Goal: Check status: Check status

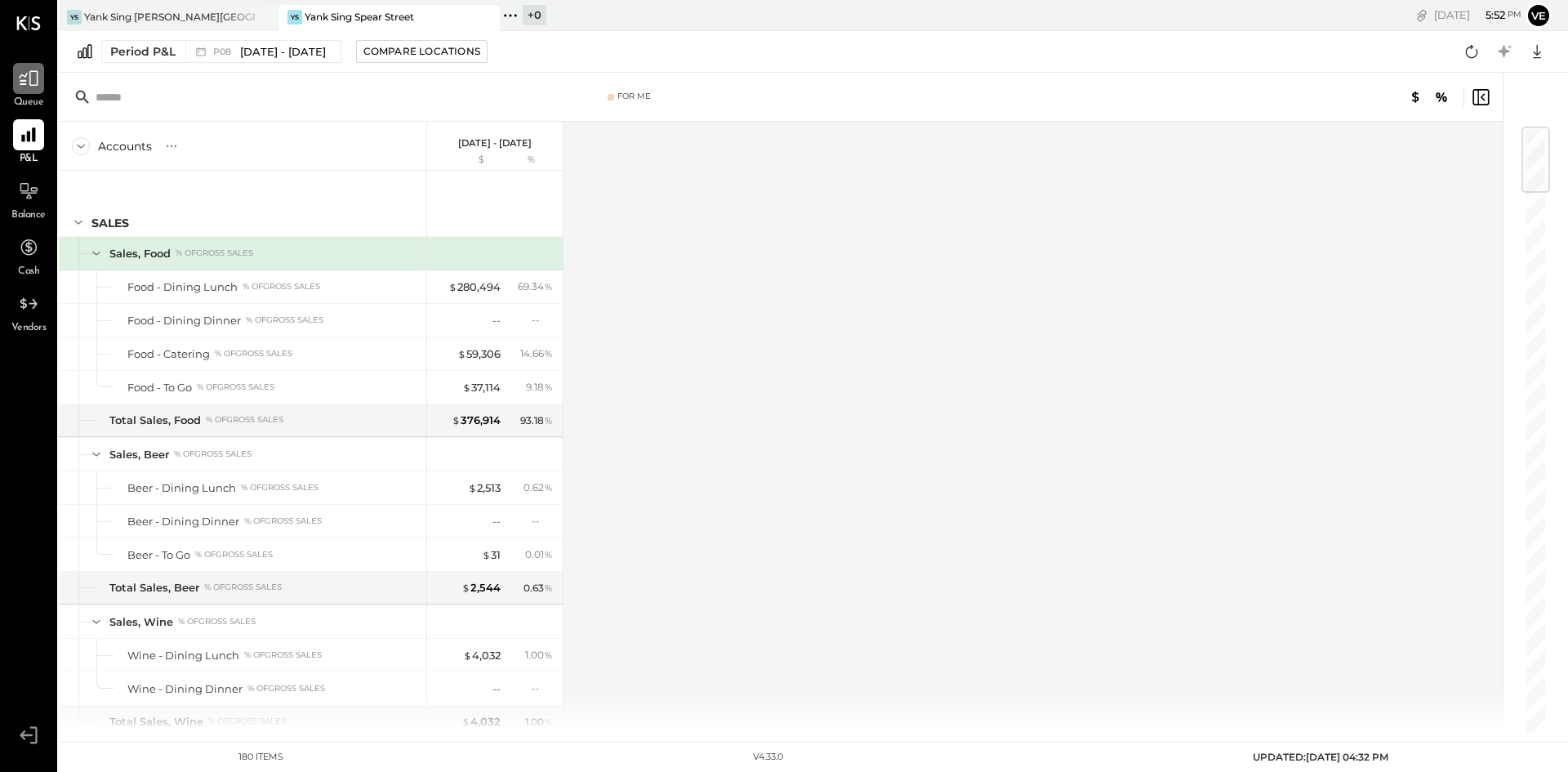
click at [29, 81] on icon at bounding box center [28, 77] width 21 height 21
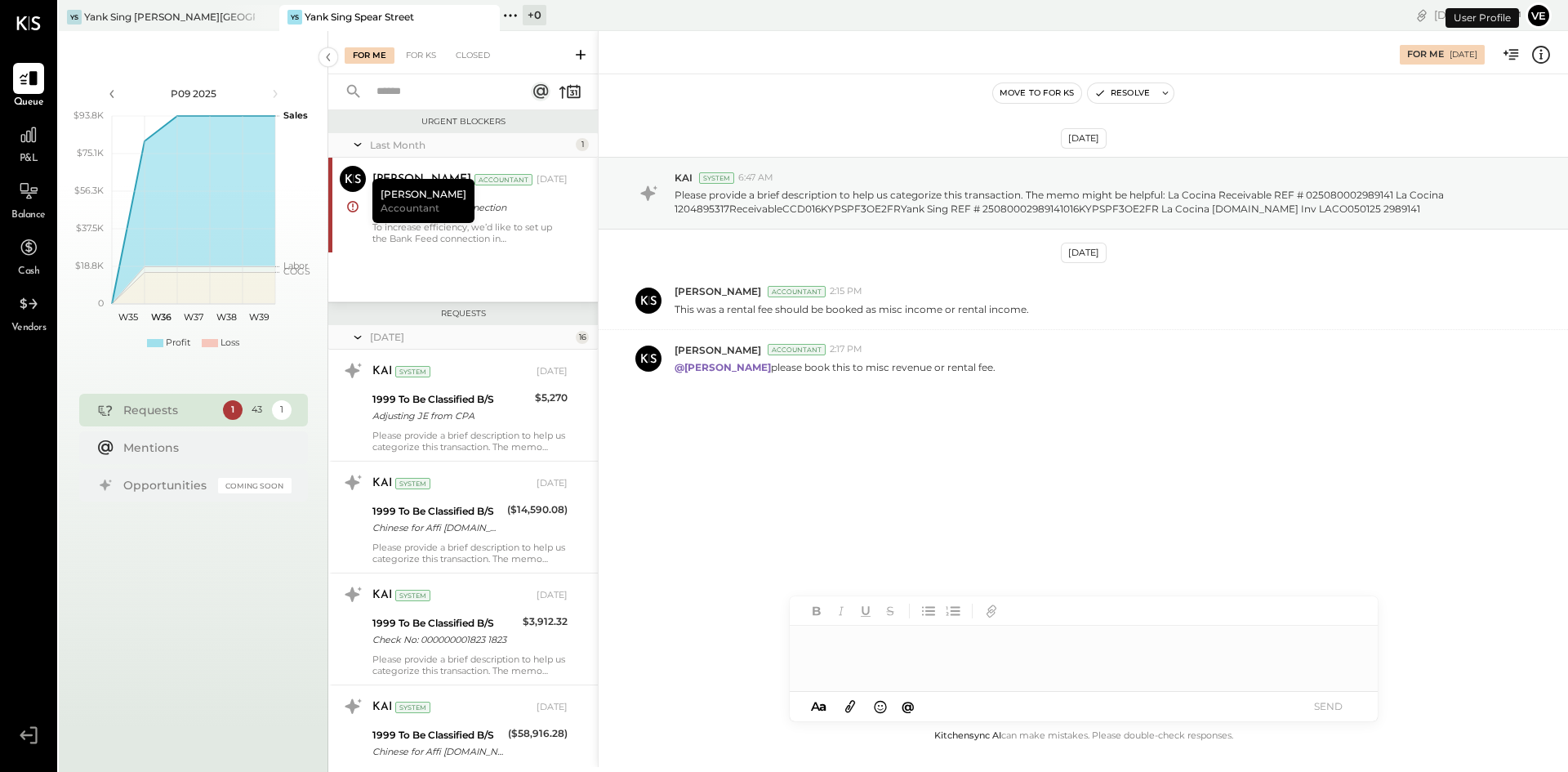
scroll to position [1528, 0]
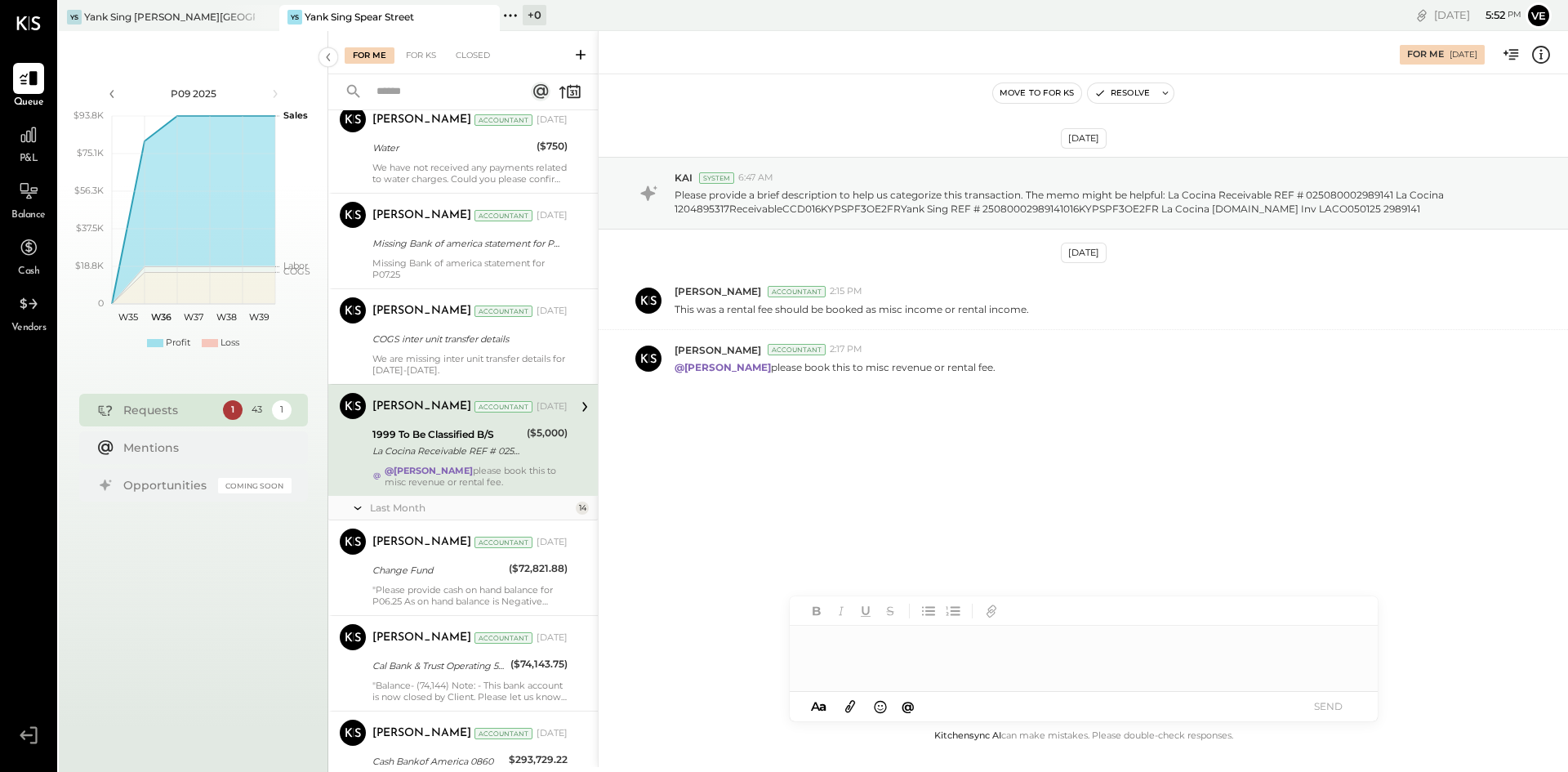
click at [589, 56] on button at bounding box center [580, 54] width 26 height 19
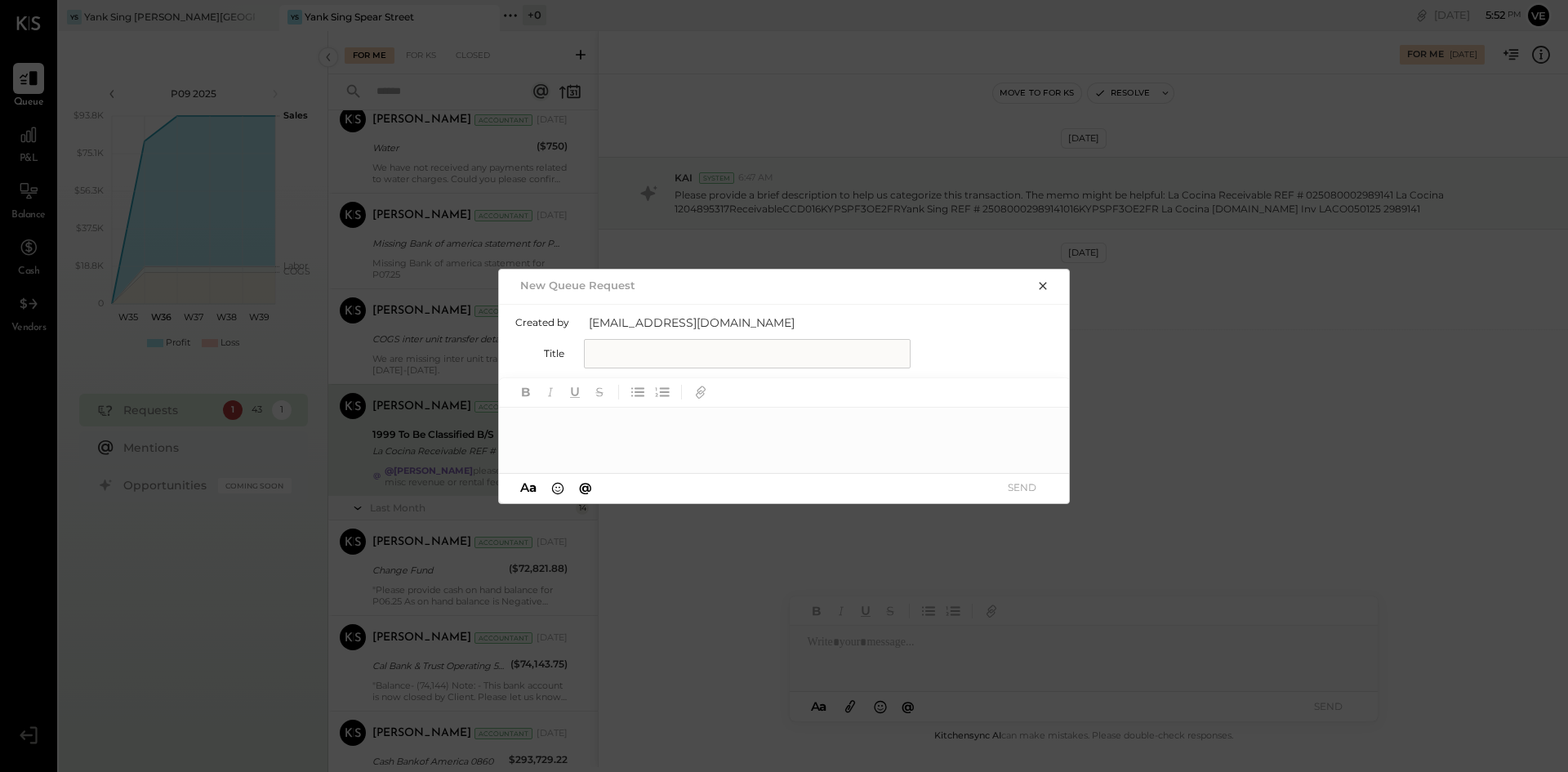
drag, startPoint x: 632, startPoint y: 439, endPoint x: 570, endPoint y: 448, distance: 62.6
click at [570, 448] on div at bounding box center [785, 440] width 572 height 65
click at [673, 352] on input "text" at bounding box center [747, 353] width 327 height 29
click at [695, 393] on icon "button" at bounding box center [701, 392] width 18 height 18
click at [1041, 284] on icon "button" at bounding box center [1042, 285] width 7 height 7
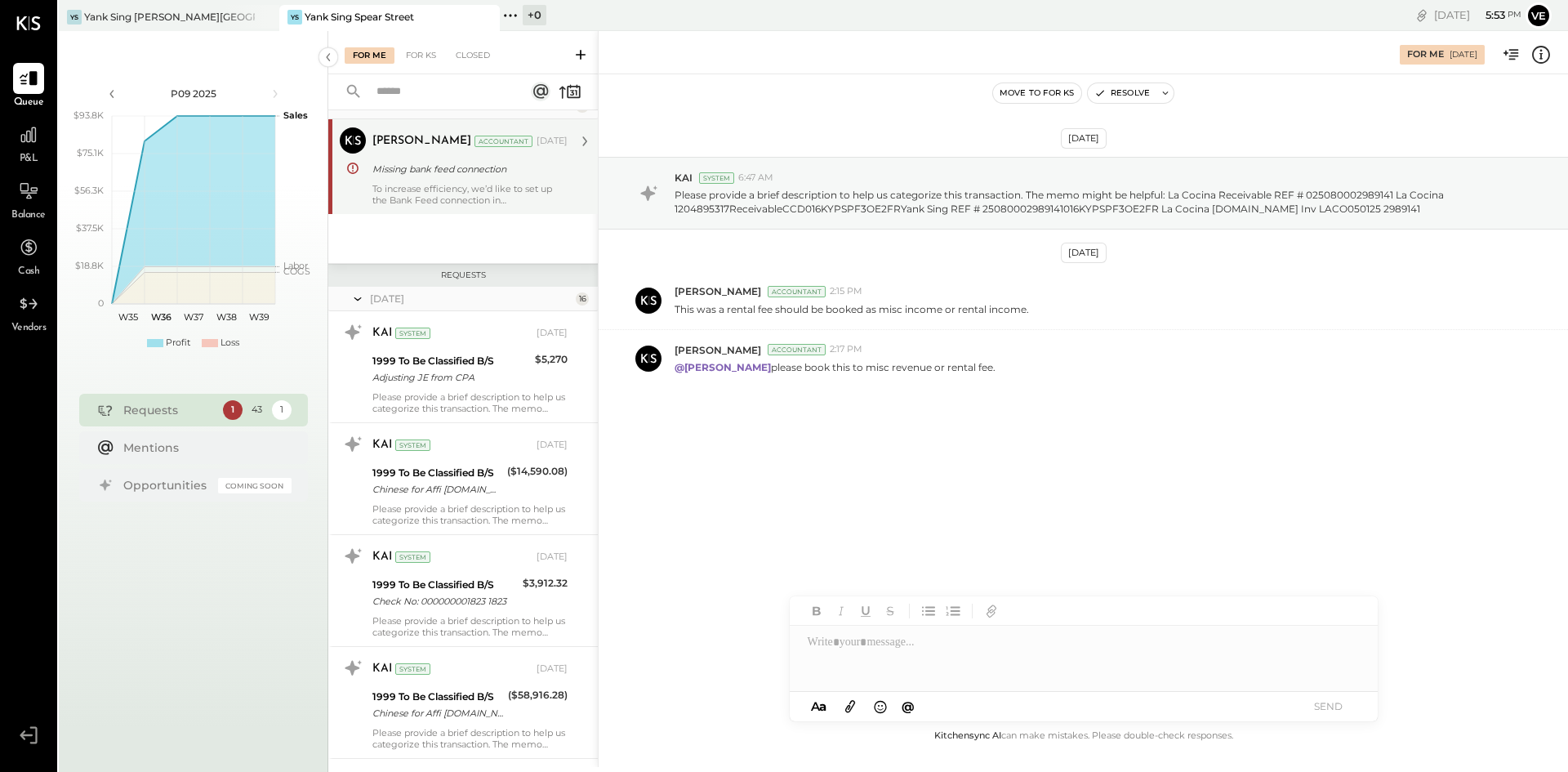
scroll to position [0, 0]
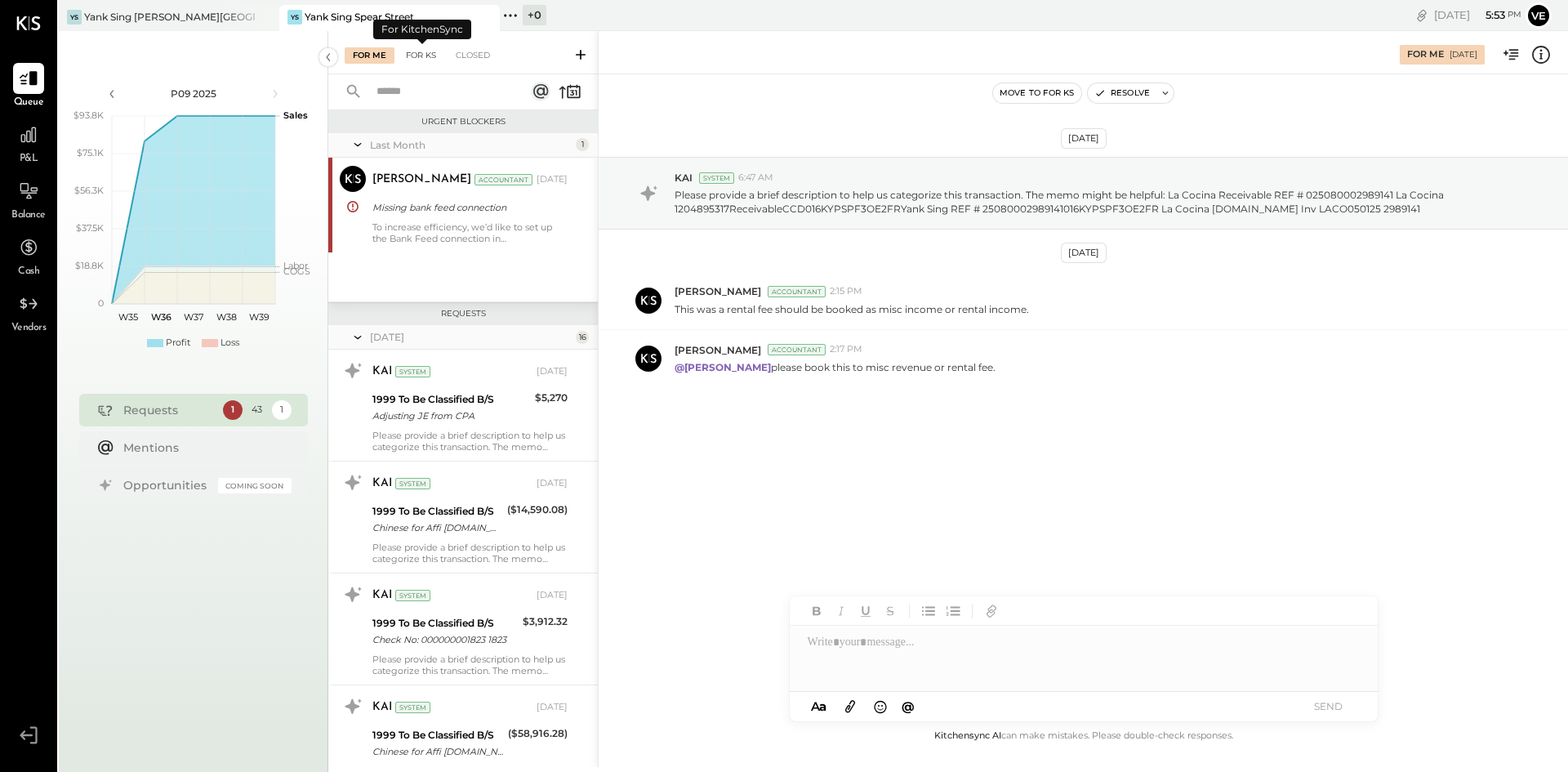
click at [429, 55] on div "For KS" at bounding box center [421, 56] width 47 height 17
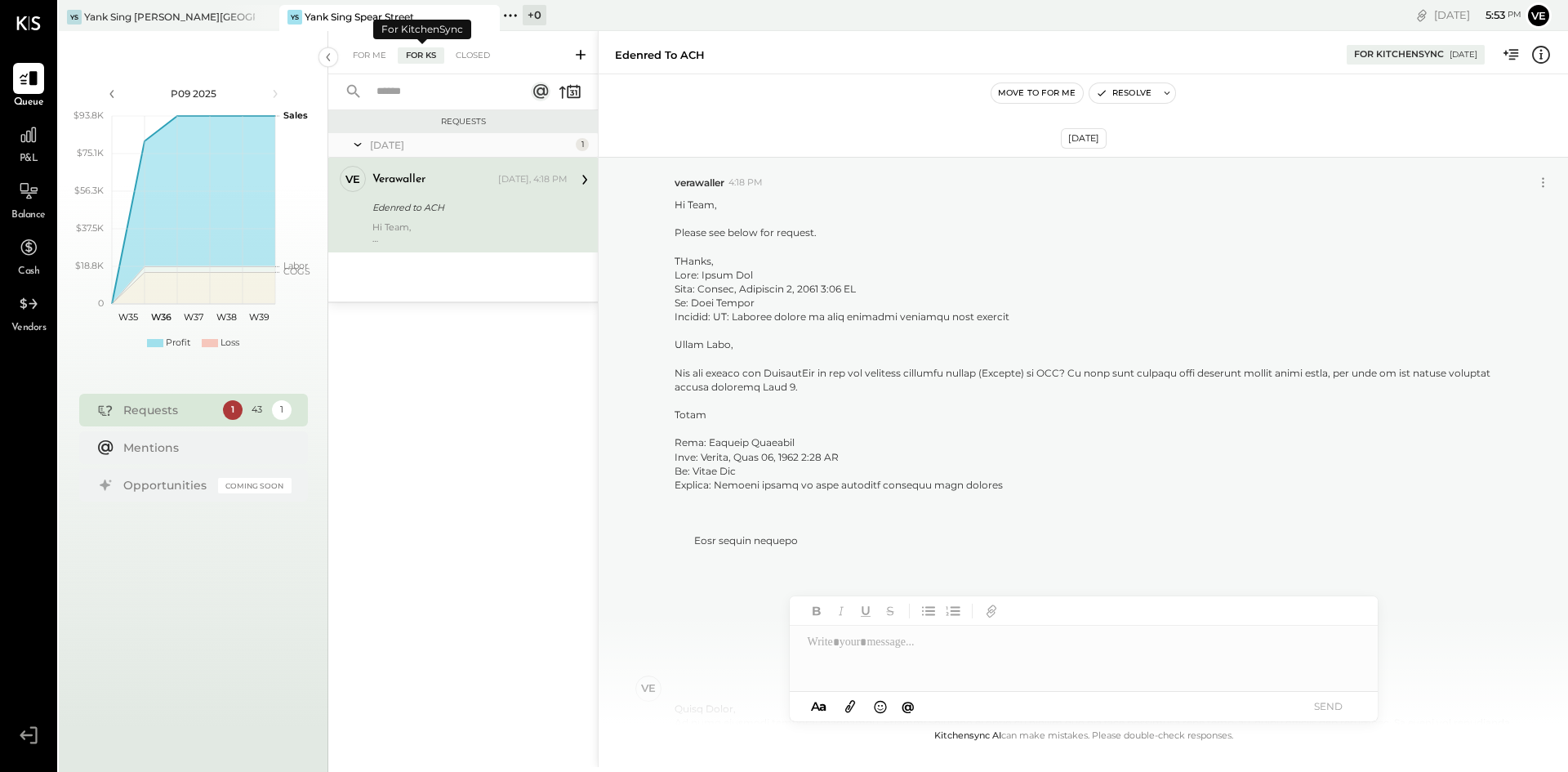
scroll to position [700, 0]
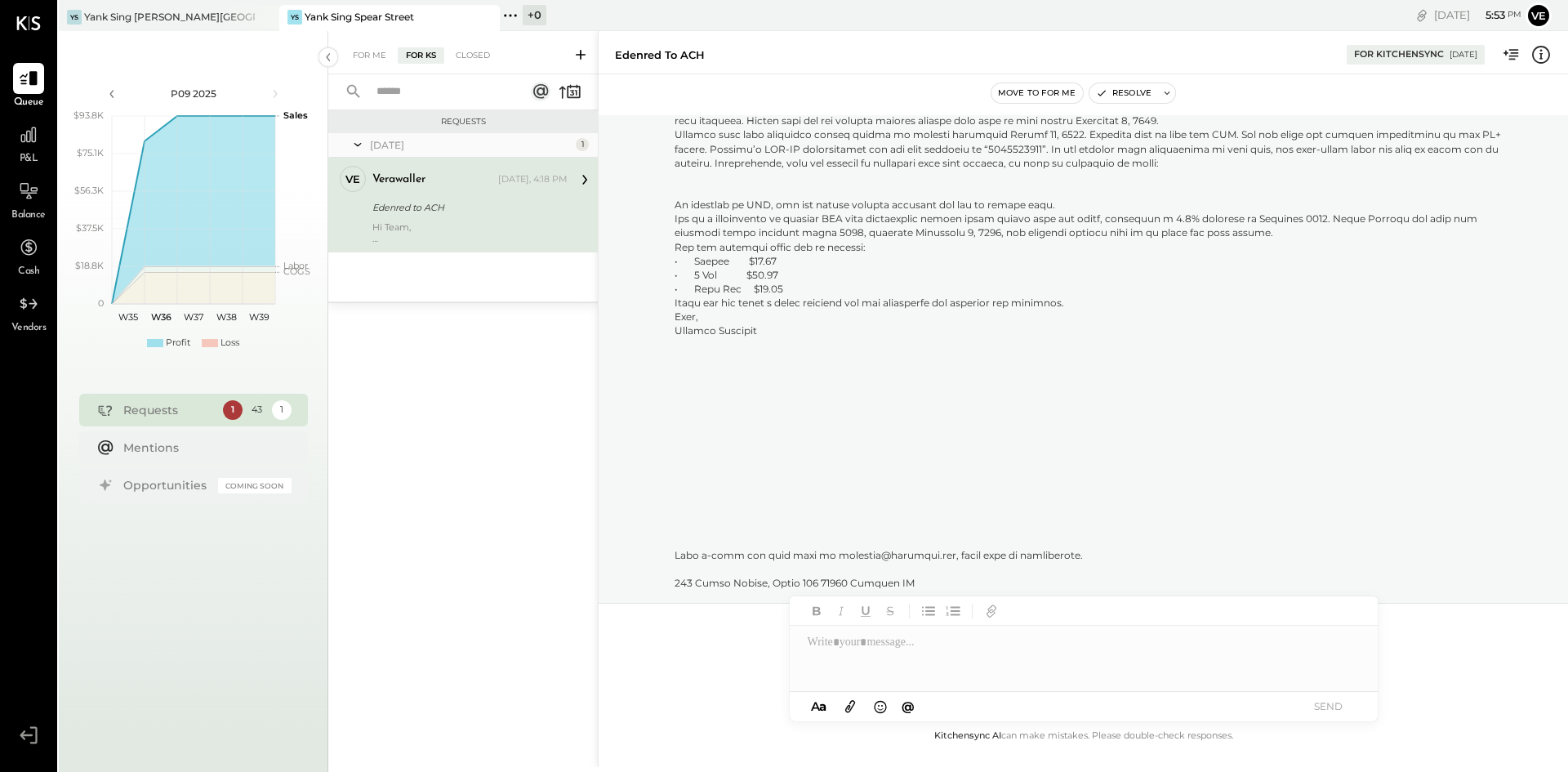
click at [577, 51] on icon at bounding box center [581, 55] width 17 height 17
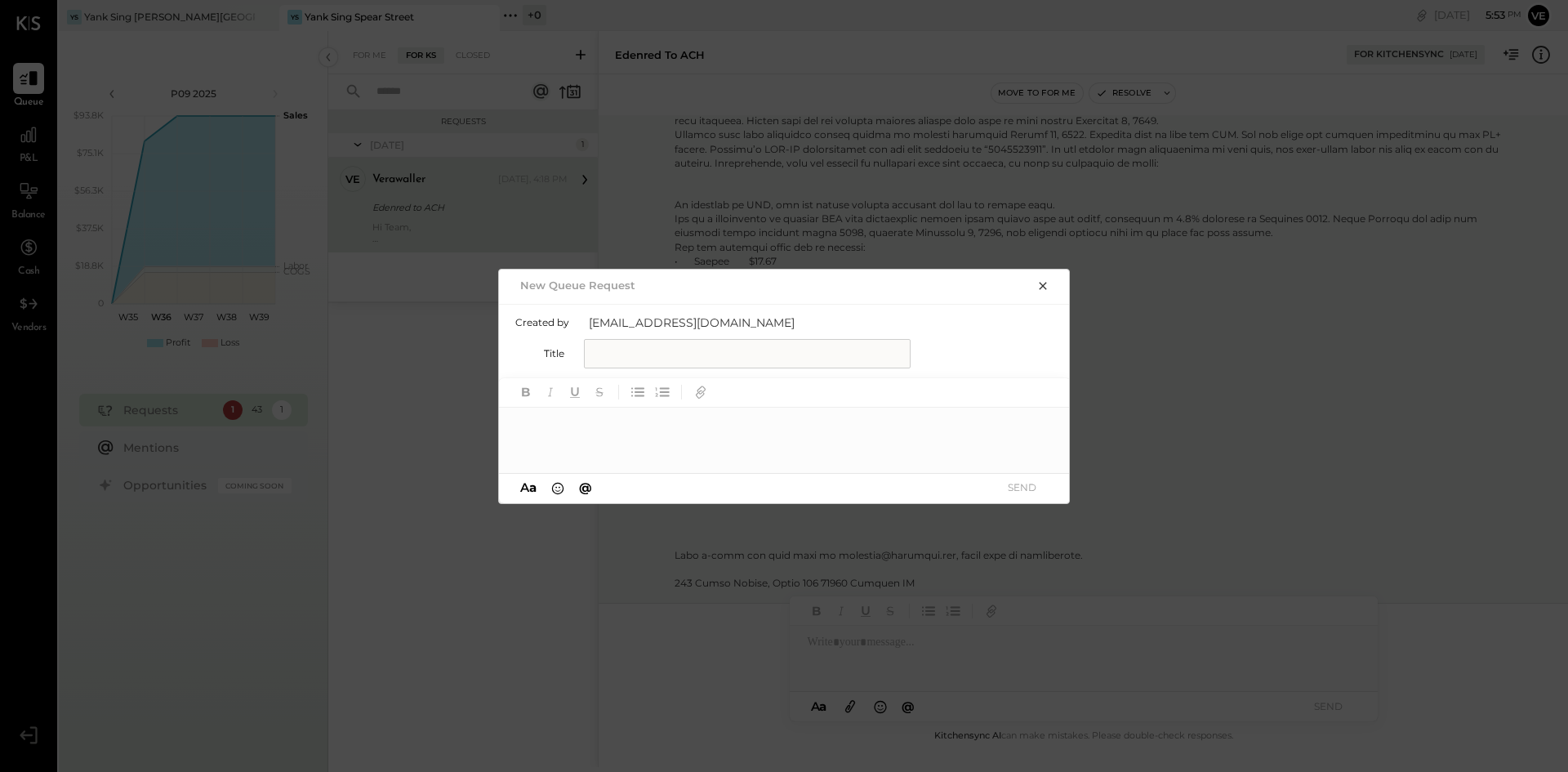
click at [1050, 286] on button "button" at bounding box center [1042, 285] width 22 height 18
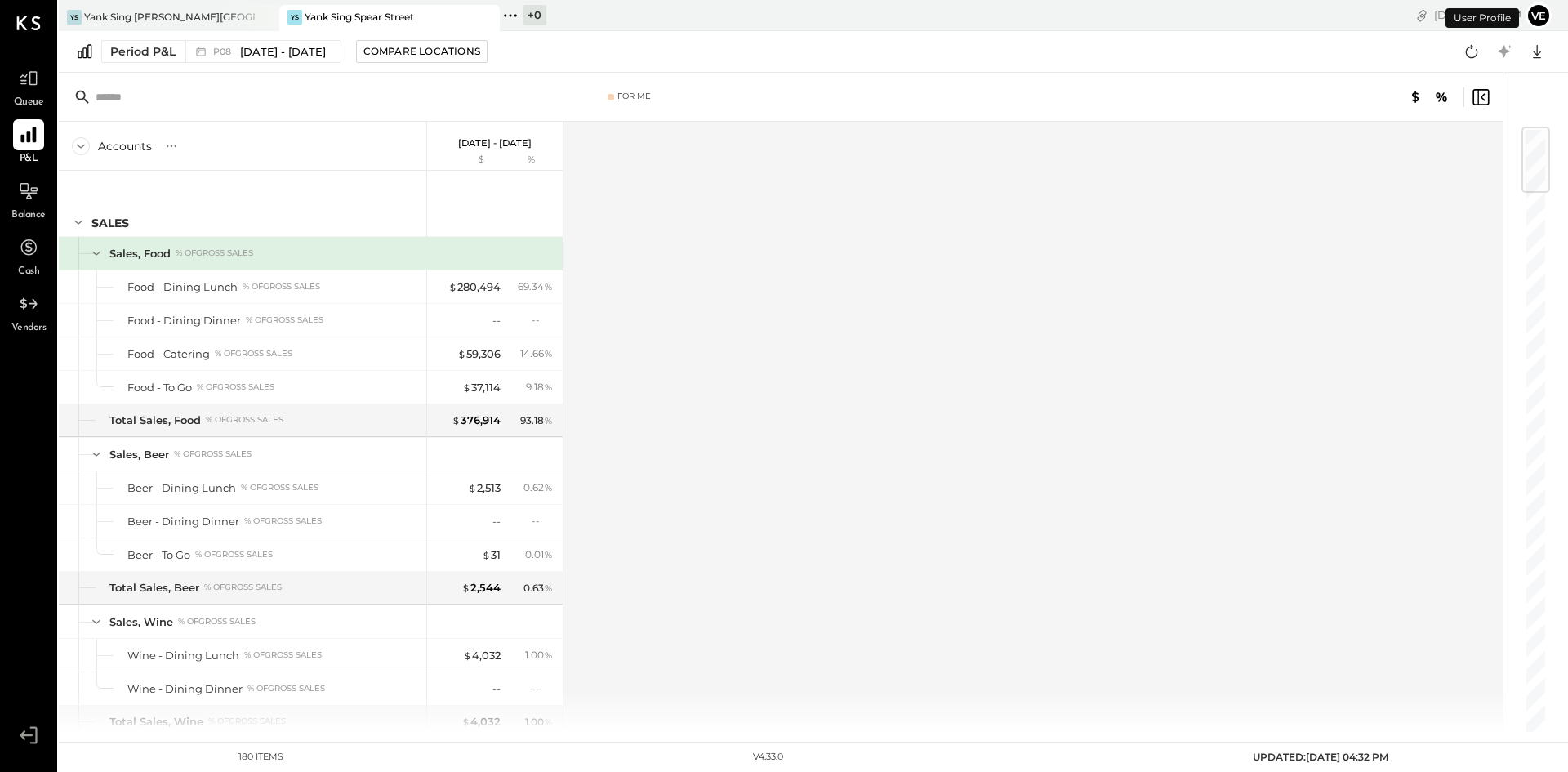
click at [17, 138] on div at bounding box center [28, 134] width 31 height 31
